Goal: Obtain resource: Obtain resource

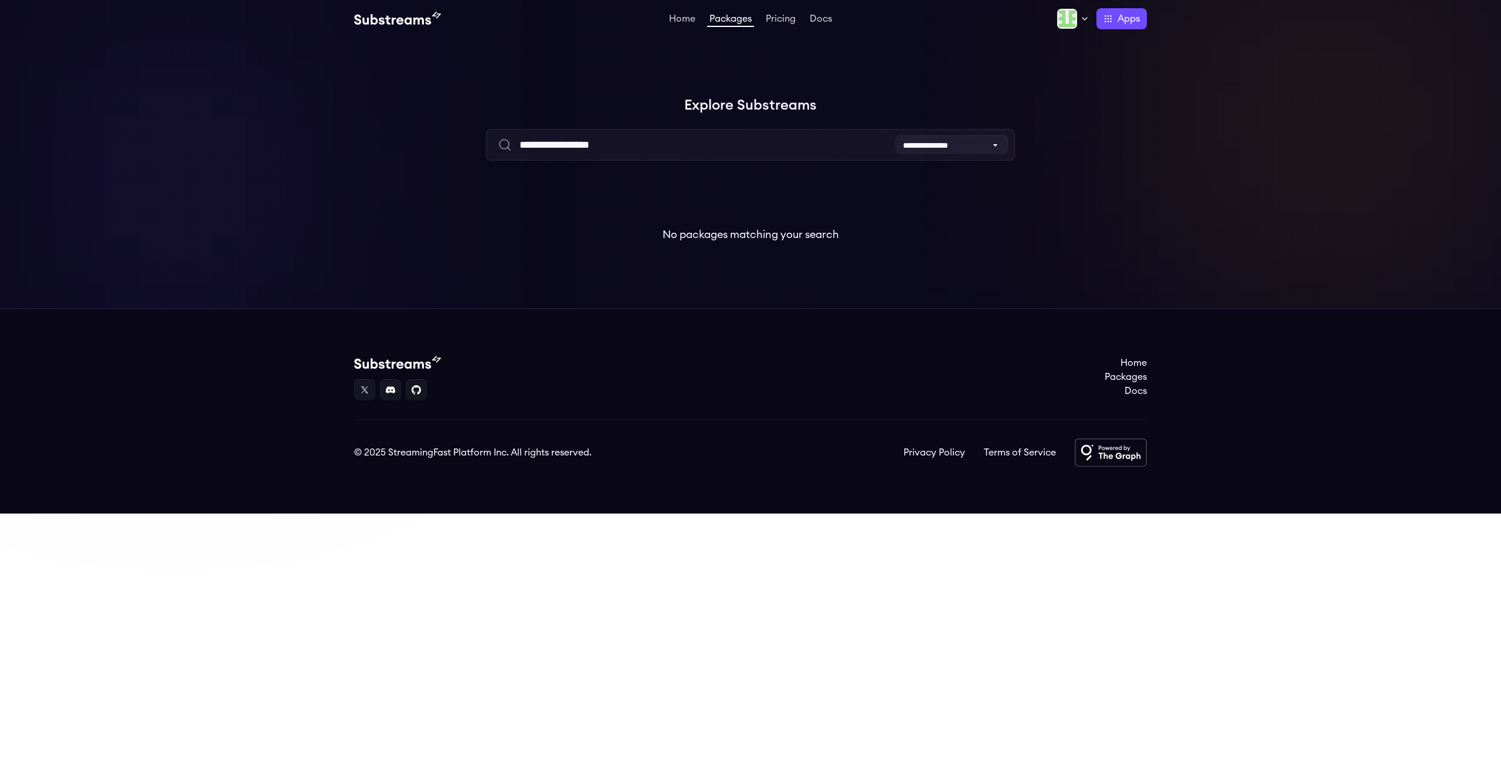
type input "**********"
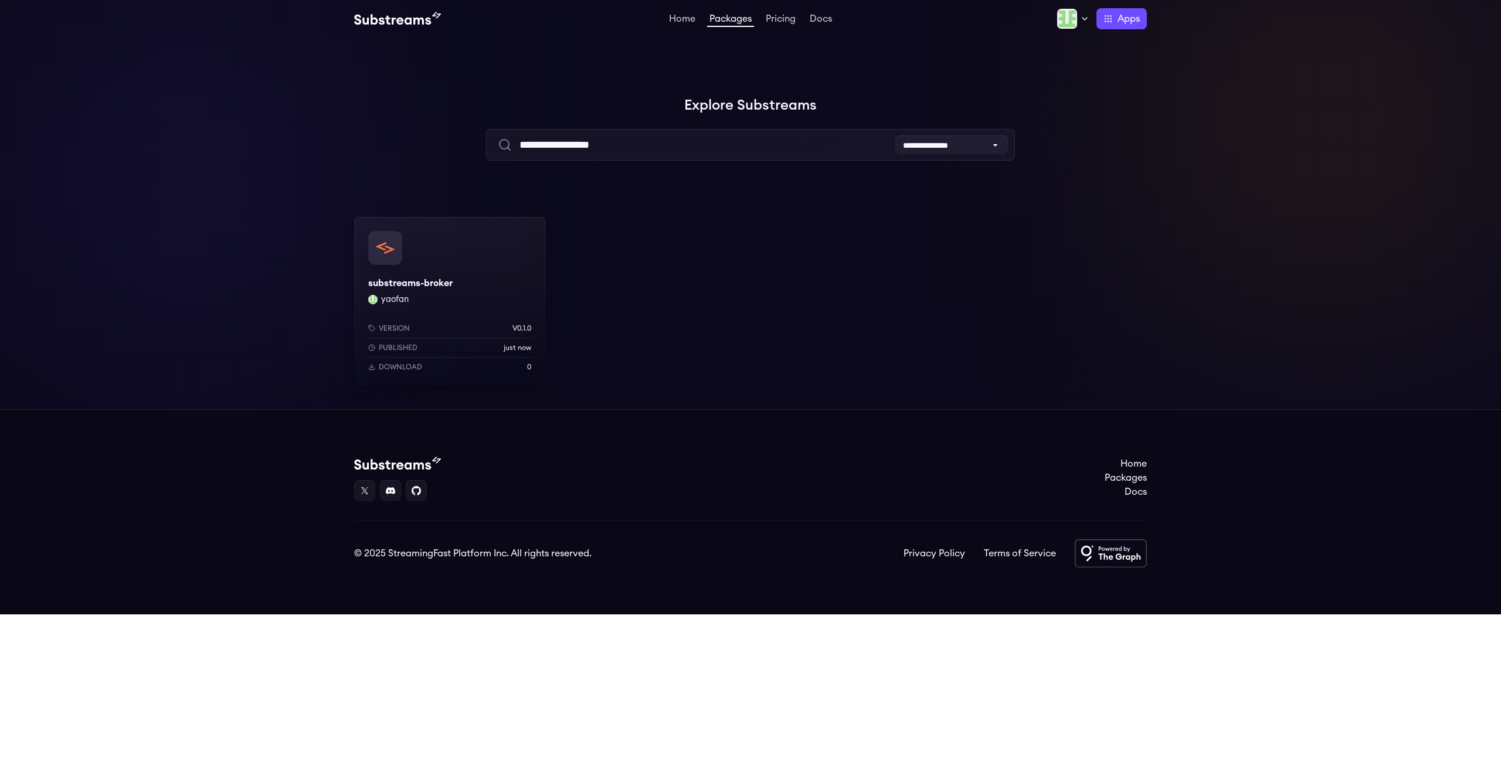
click at [441, 309] on div "Version v0.1.0 Published just now Download 0" at bounding box center [449, 345] width 191 height 81
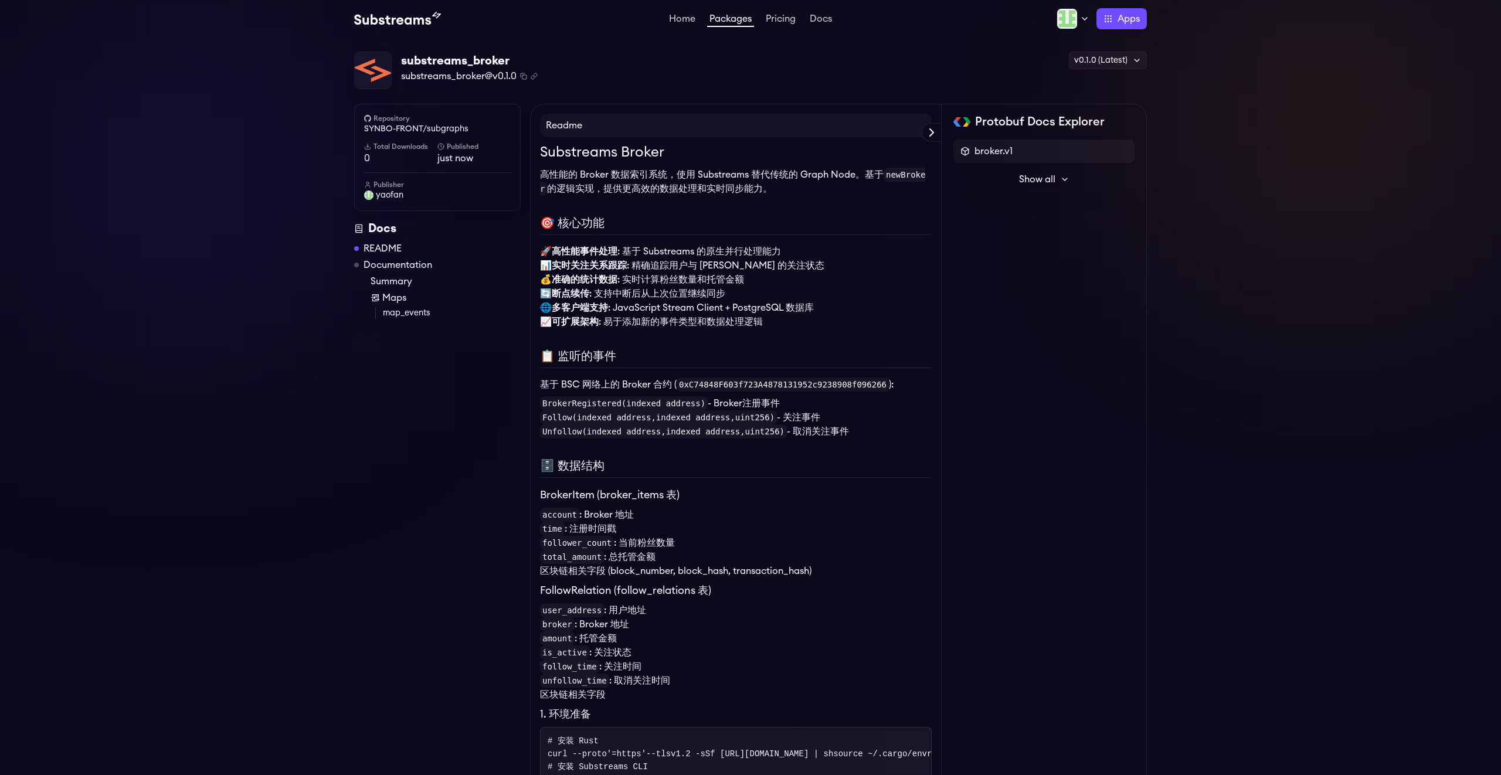
click at [1058, 178] on button "Show all" at bounding box center [1043, 179] width 181 height 23
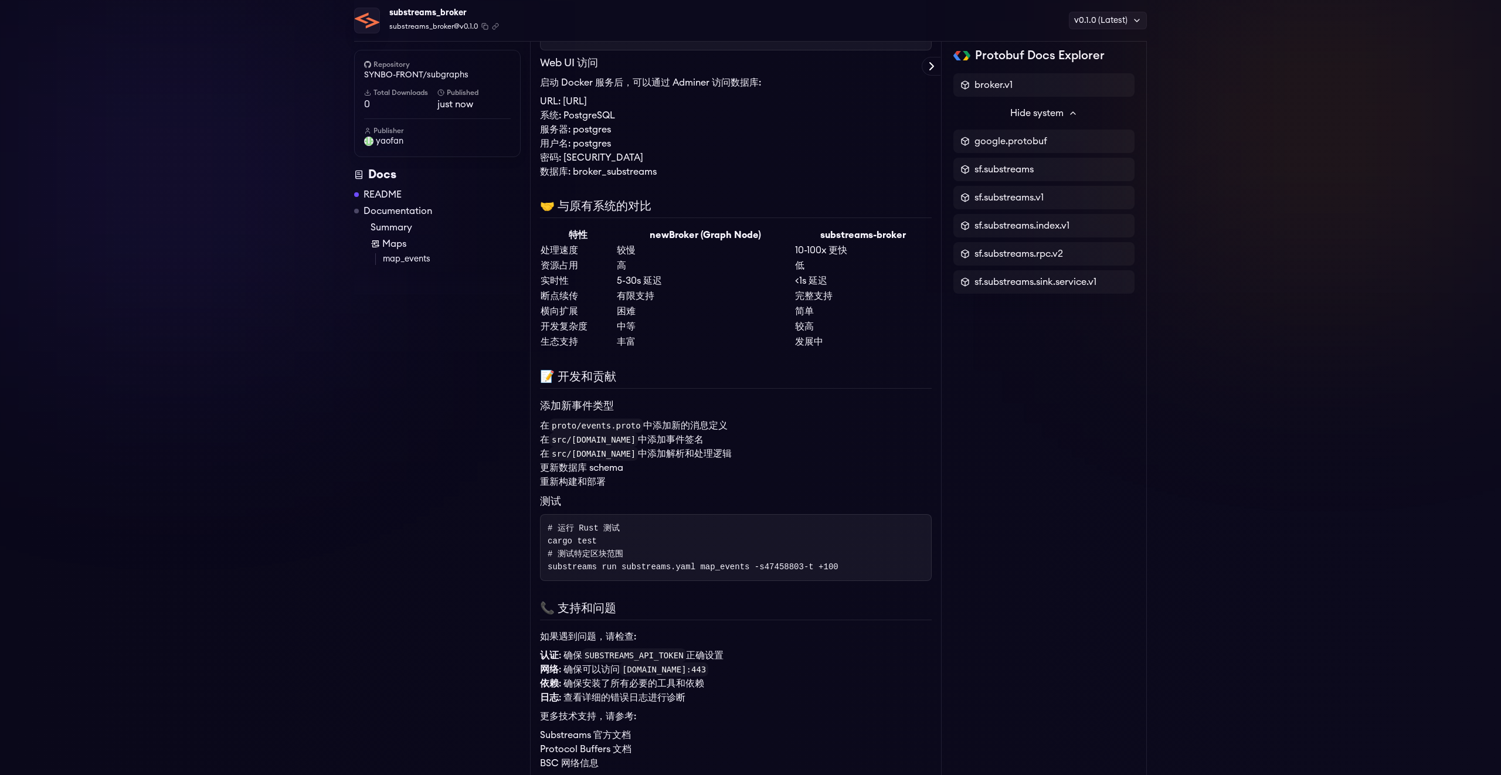
scroll to position [2685, 0]
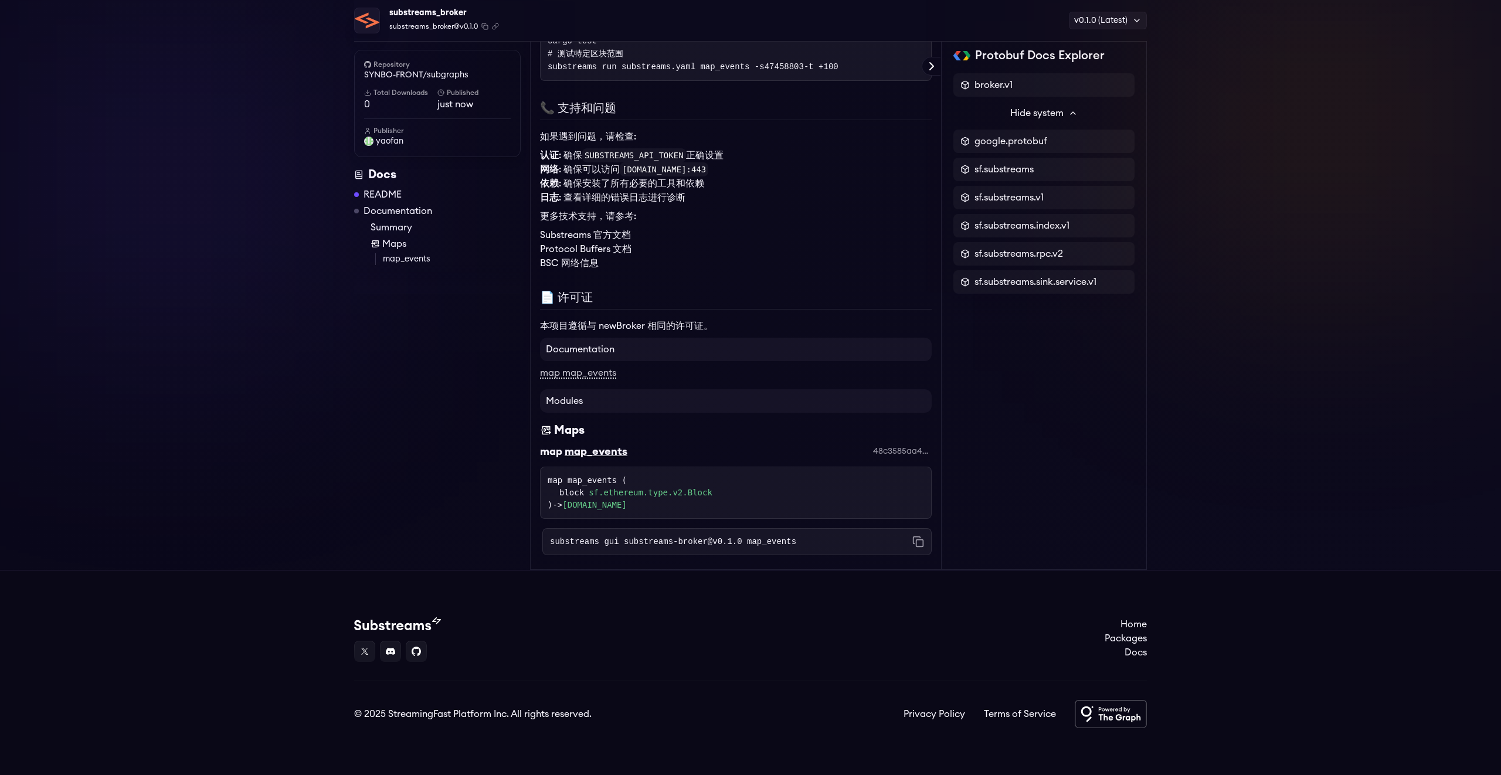
click at [608, 452] on div "map_events" at bounding box center [596, 451] width 63 height 16
click at [593, 452] on div "map_events" at bounding box center [596, 451] width 63 height 16
click at [593, 373] on link "map map_events" at bounding box center [578, 373] width 76 height 11
click at [1026, 141] on span "google.protobuf" at bounding box center [1010, 141] width 73 height 14
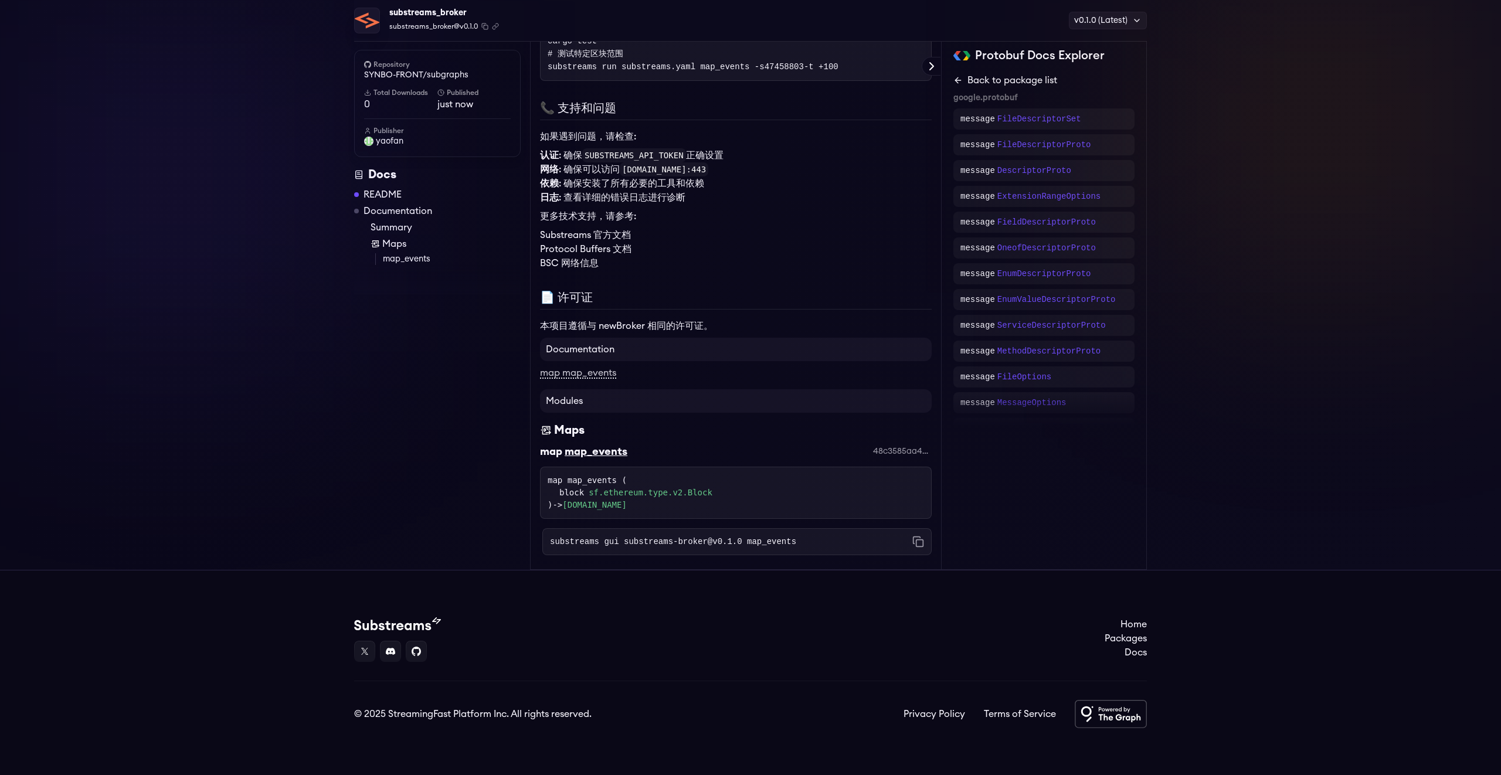
click at [958, 83] on icon at bounding box center [957, 80] width 9 height 9
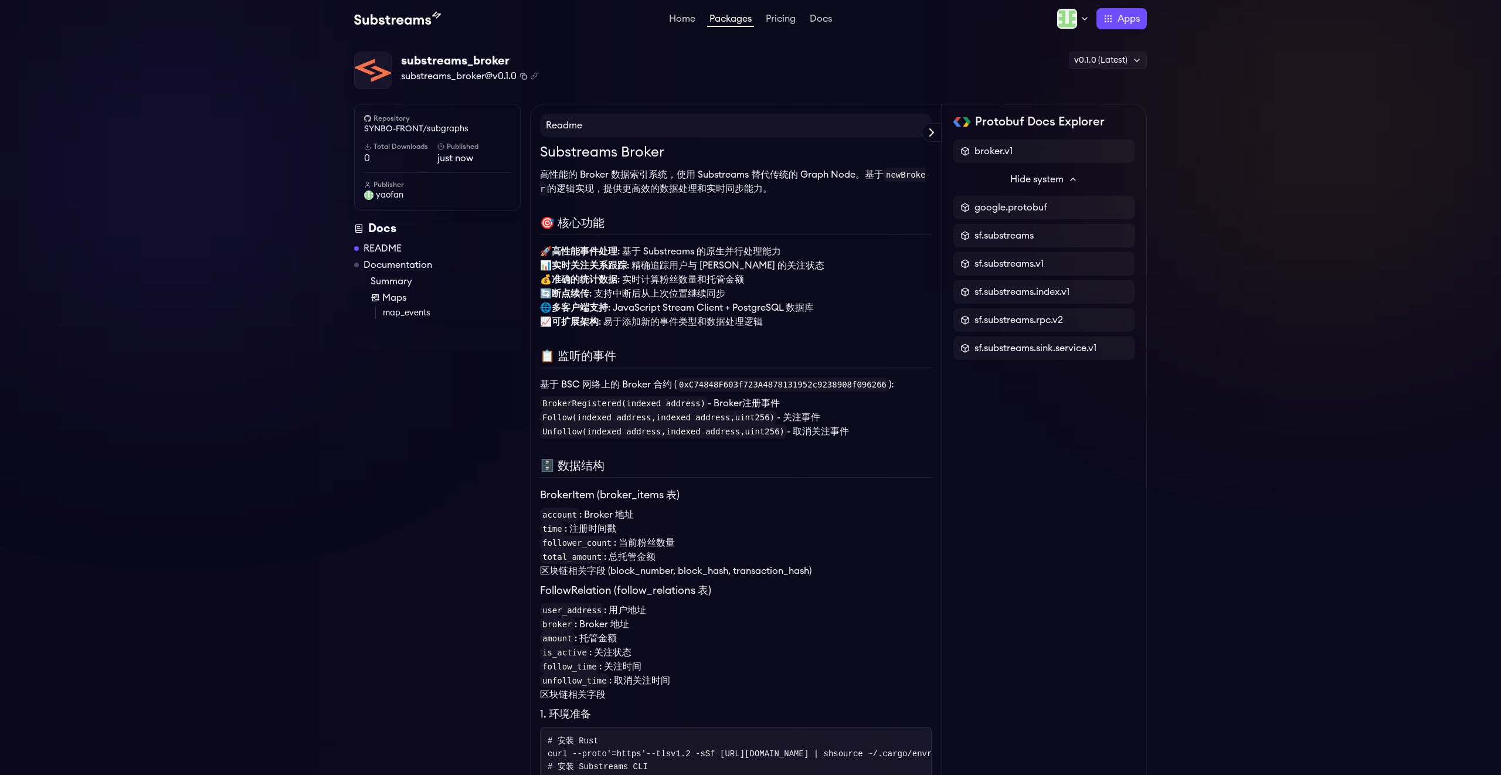
click at [524, 77] on icon "Copy package name and version" at bounding box center [523, 76] width 7 height 7
click at [534, 75] on icon "Copy .spkg link to clipboard" at bounding box center [533, 77] width 4 height 4
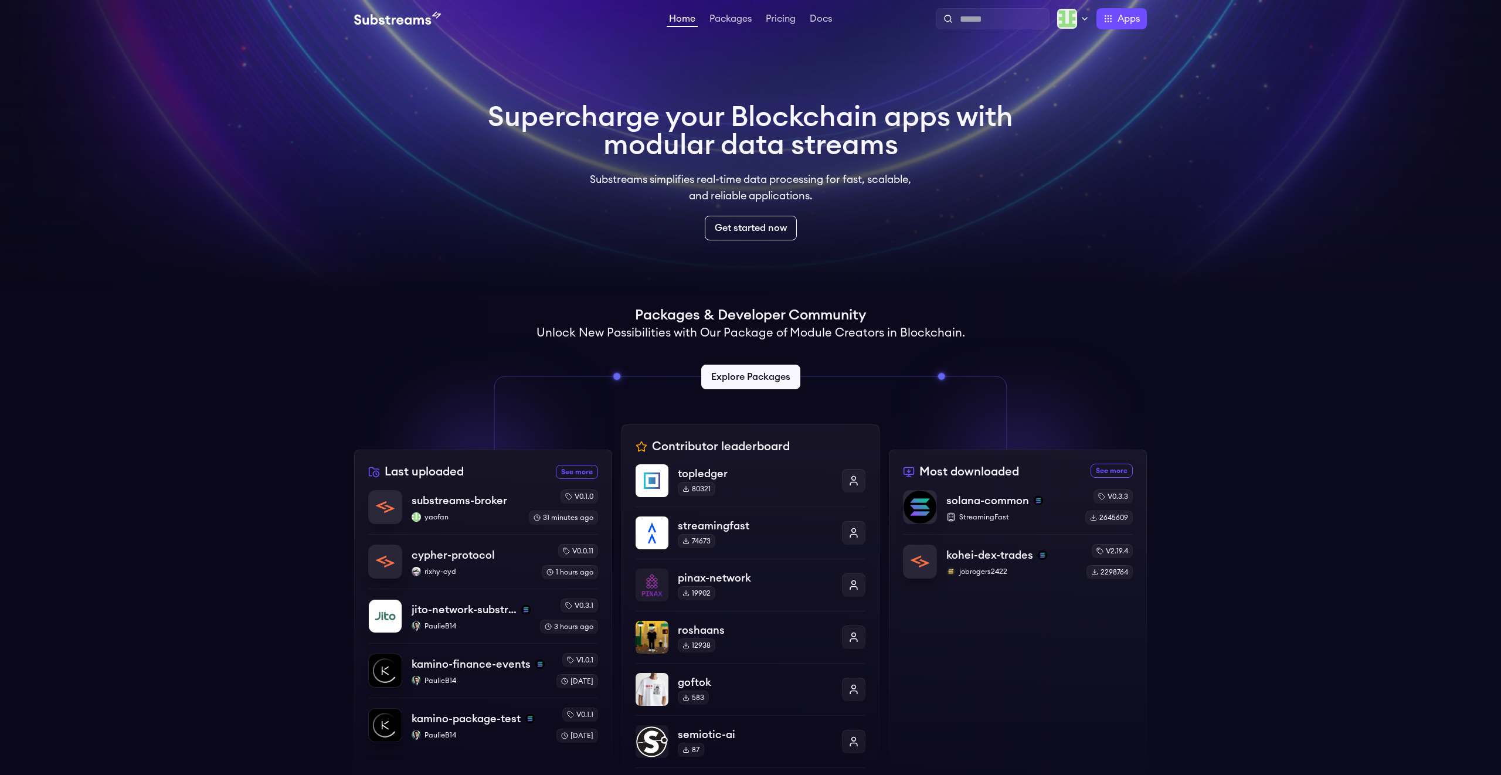
click at [1130, 172] on video at bounding box center [750, 146] width 1501 height 293
